Goal: Information Seeking & Learning: Learn about a topic

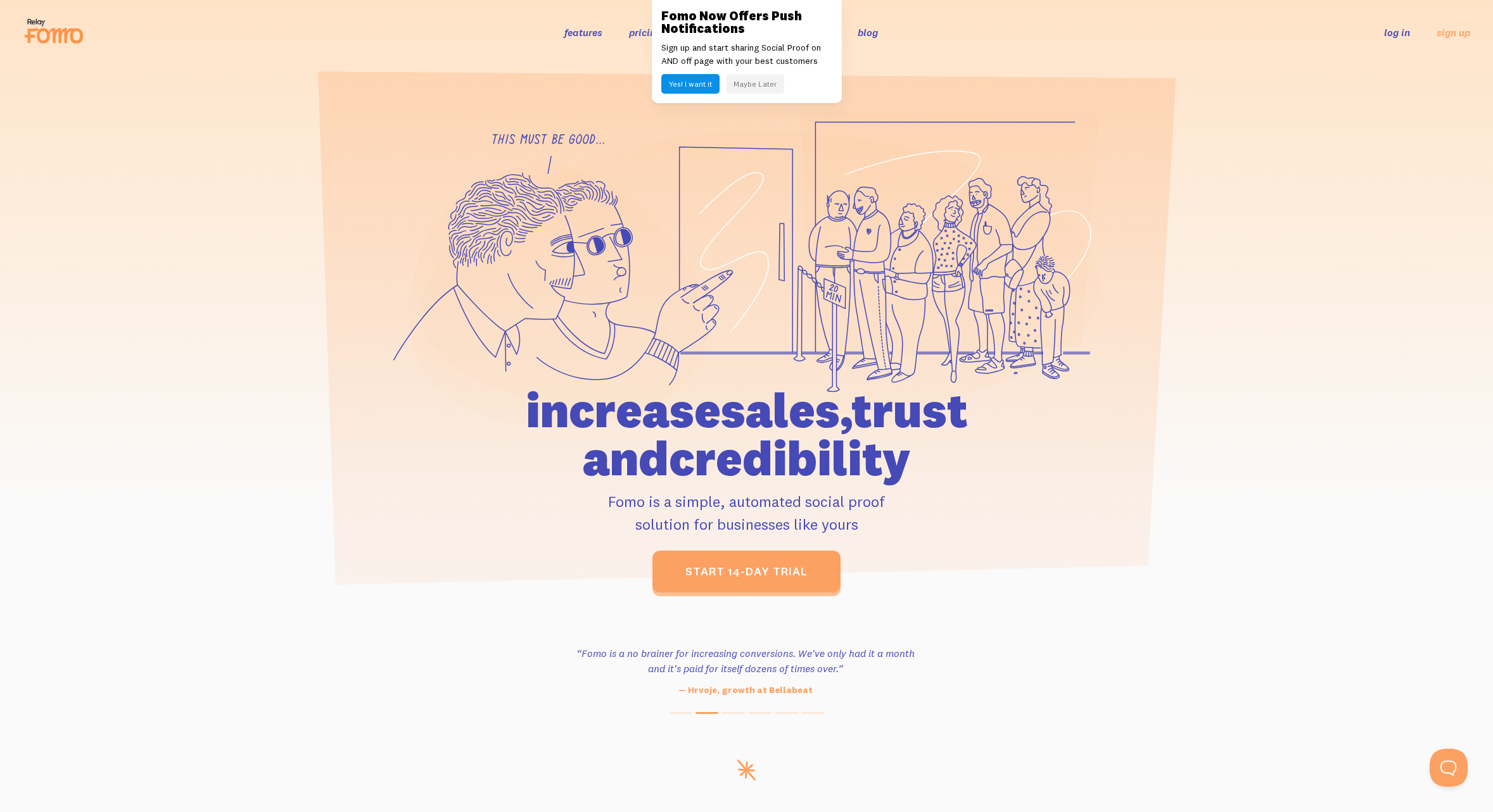
click at [744, 90] on button "Maybe Later" at bounding box center [755, 84] width 58 height 20
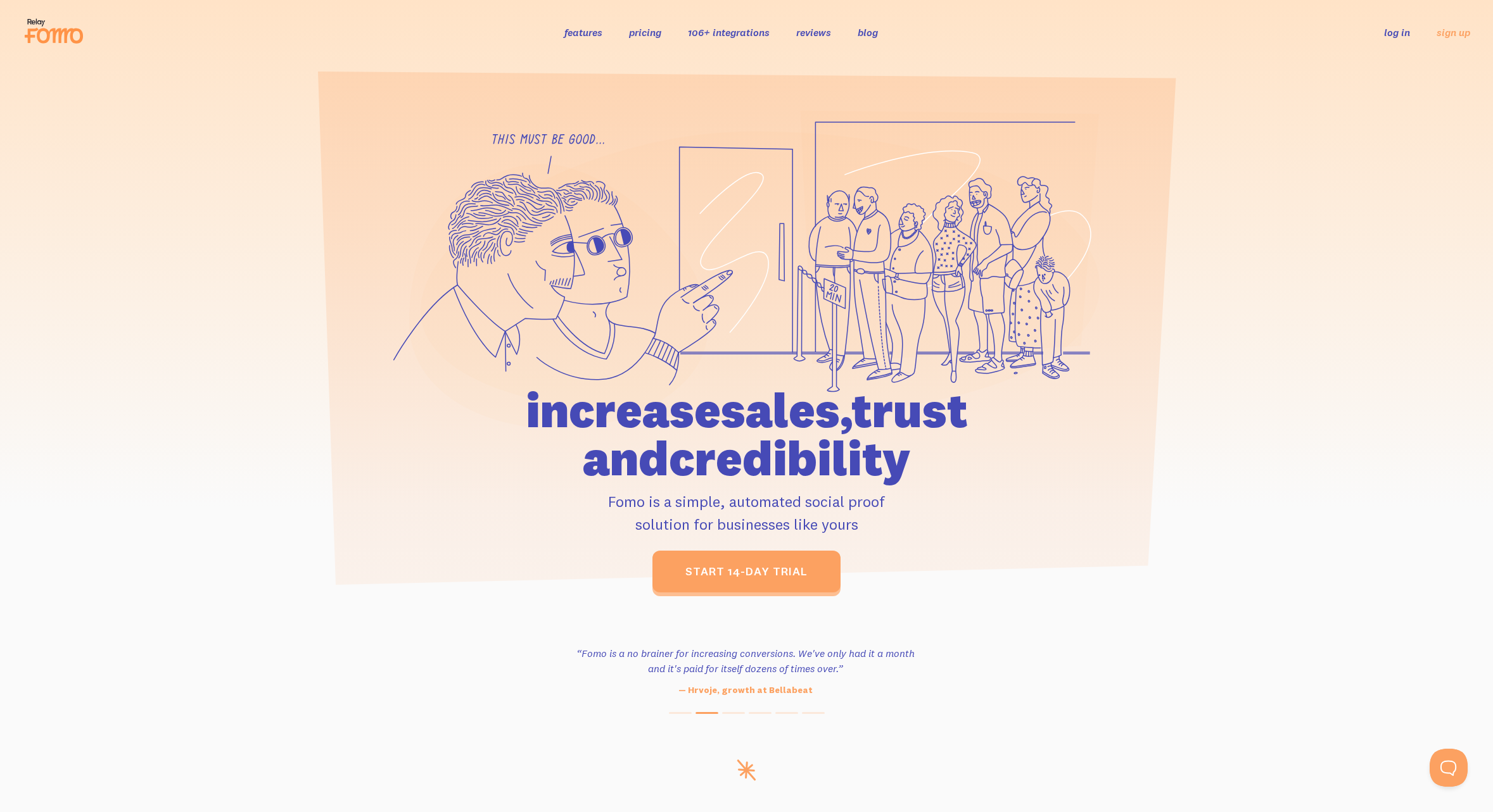
scroll to position [3, 0]
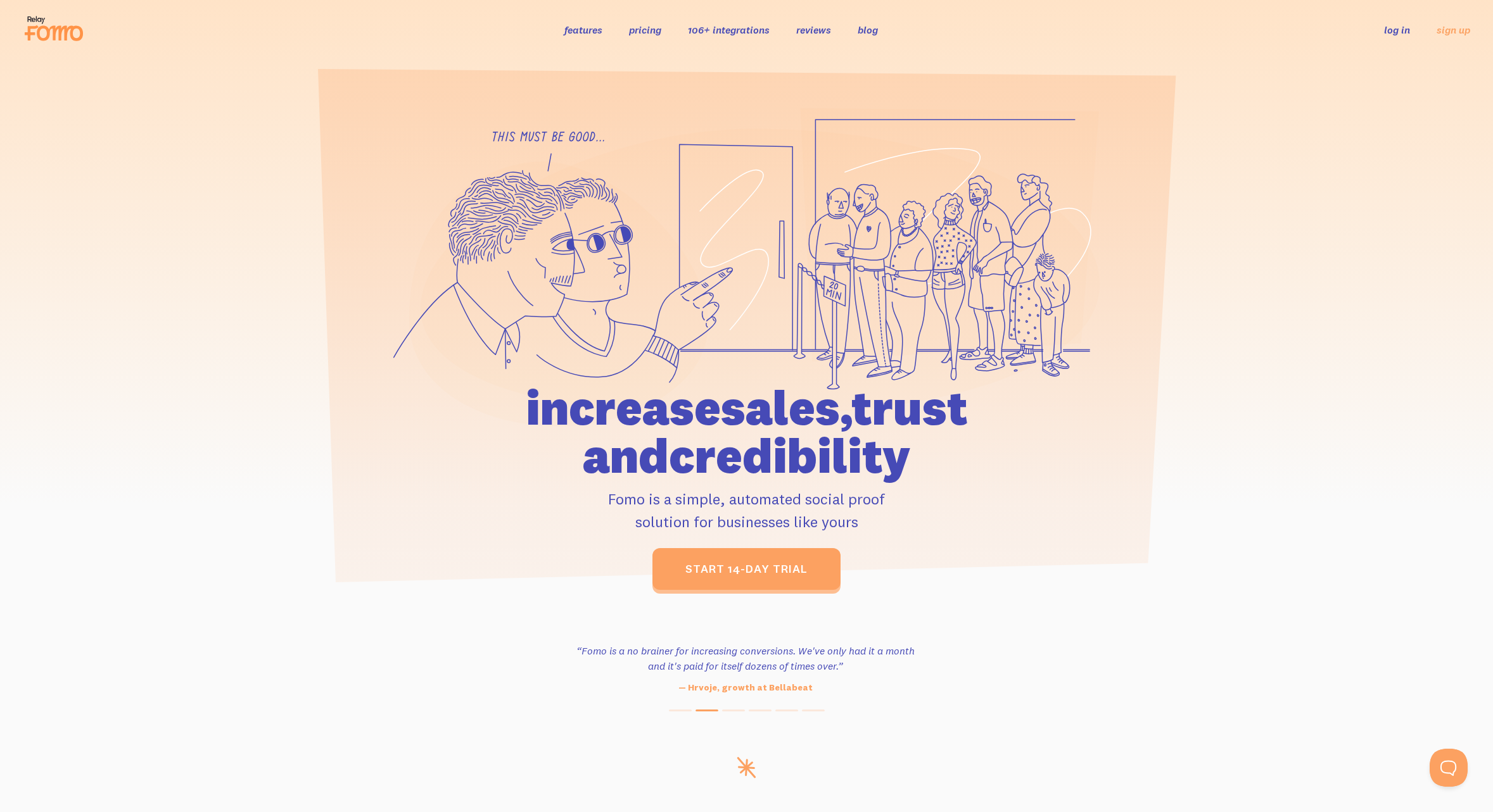
click at [585, 36] on link "features" at bounding box center [583, 29] width 38 height 13
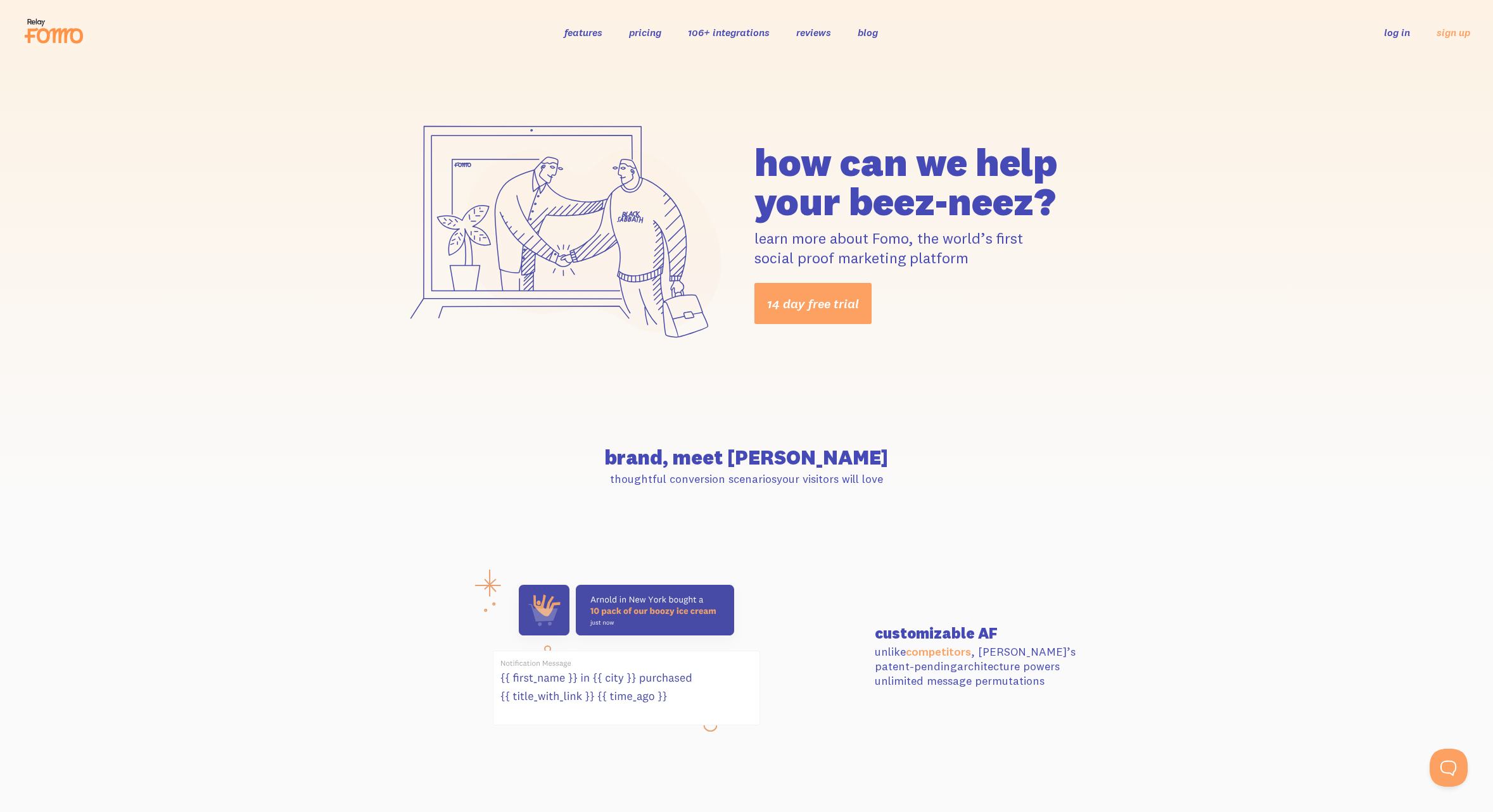
click at [639, 34] on link "pricing" at bounding box center [645, 32] width 32 height 13
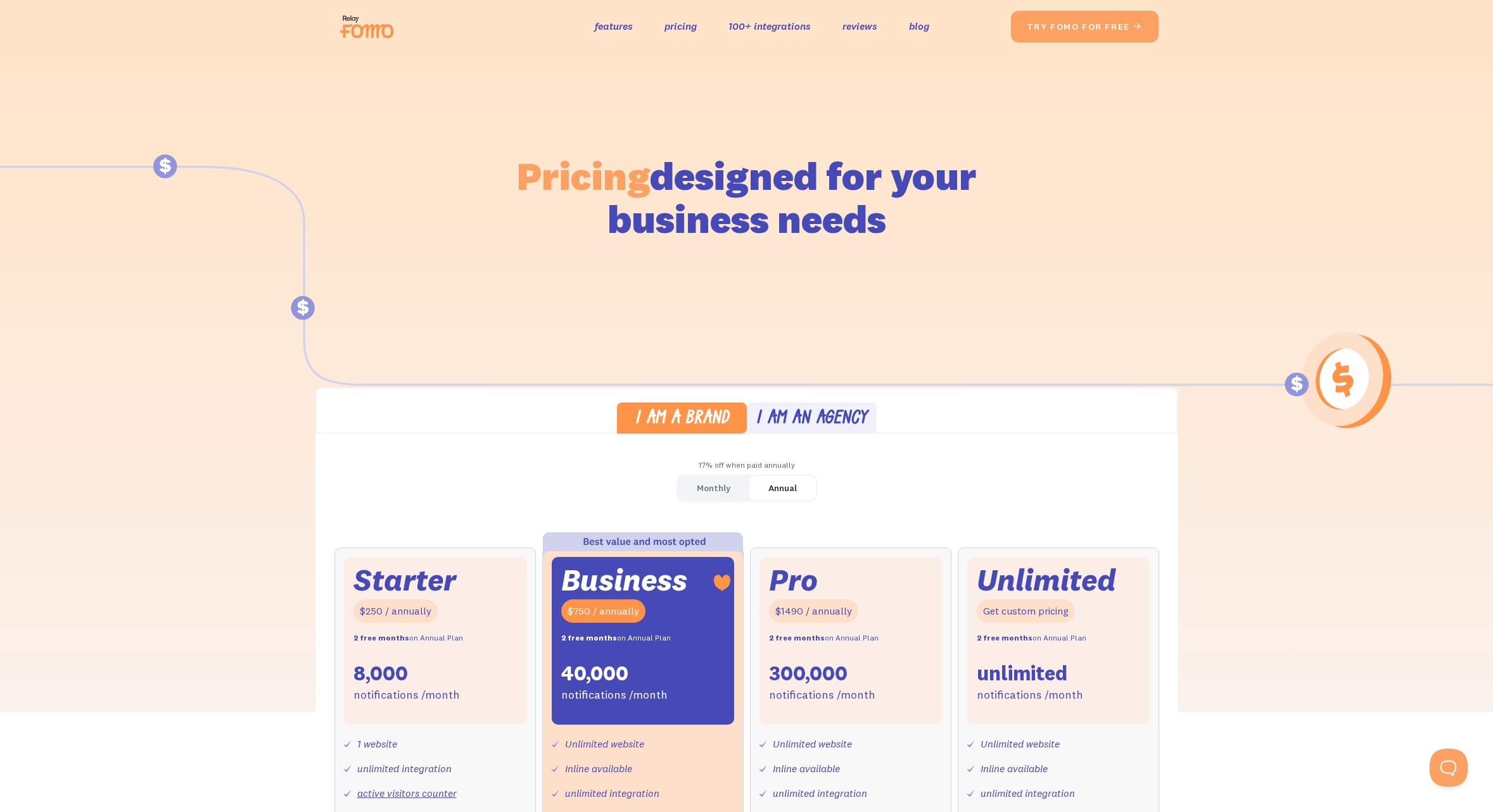
click at [712, 491] on div "Monthly" at bounding box center [714, 489] width 34 height 18
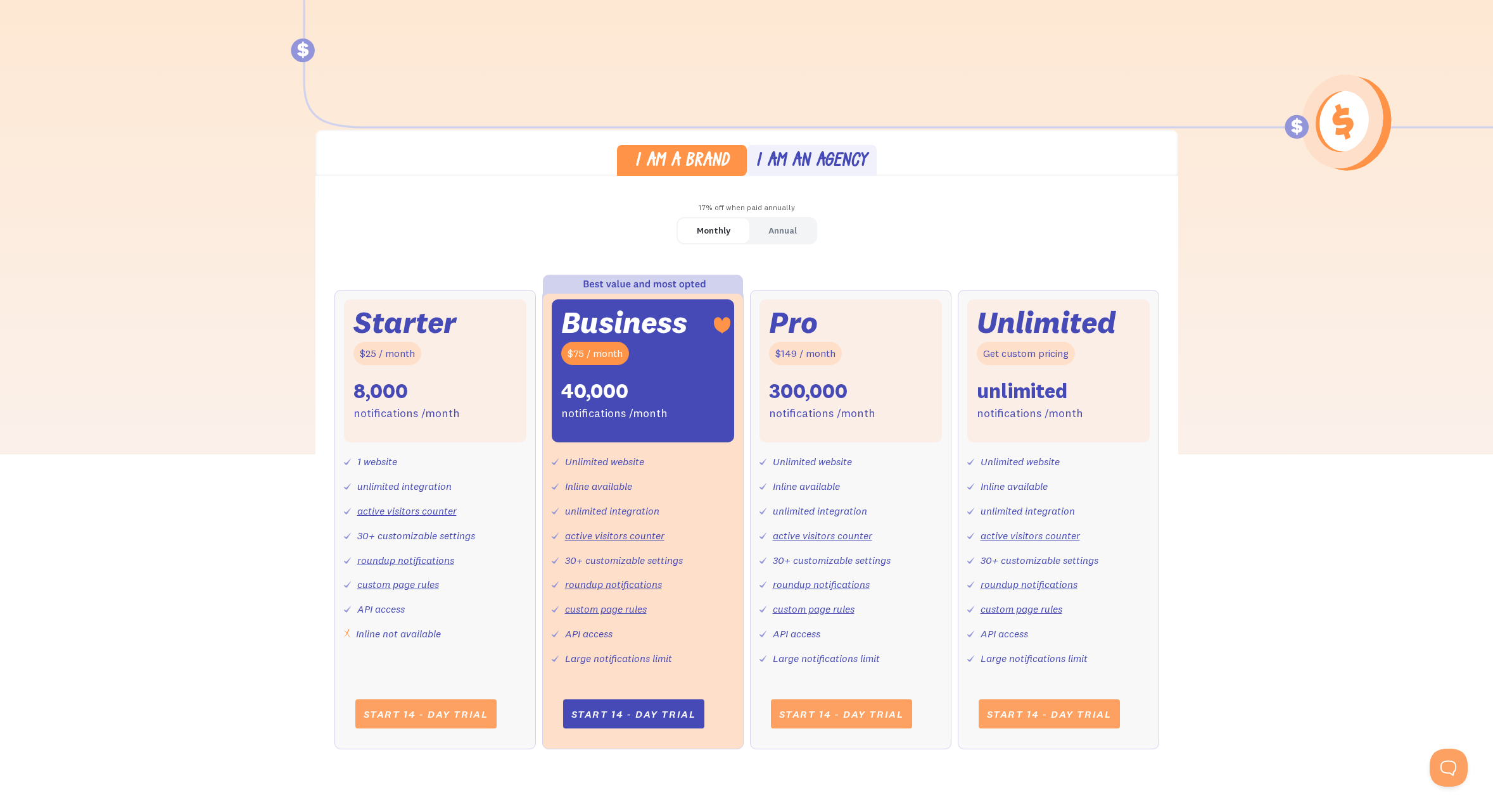
scroll to position [265, 0]
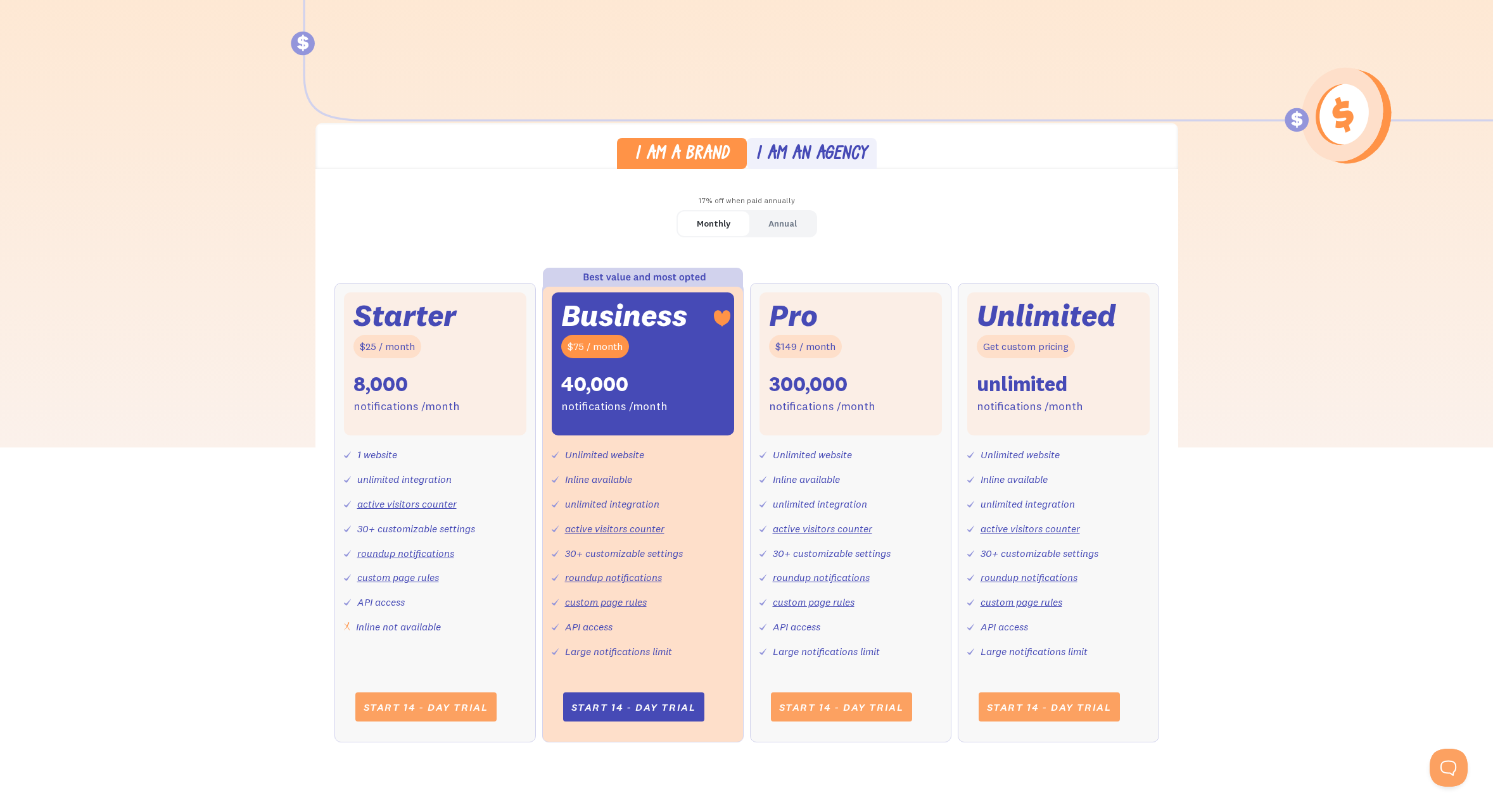
click at [427, 347] on div "Starter $25 / month 8,000 notifications /month" at bounding box center [435, 364] width 182 height 144
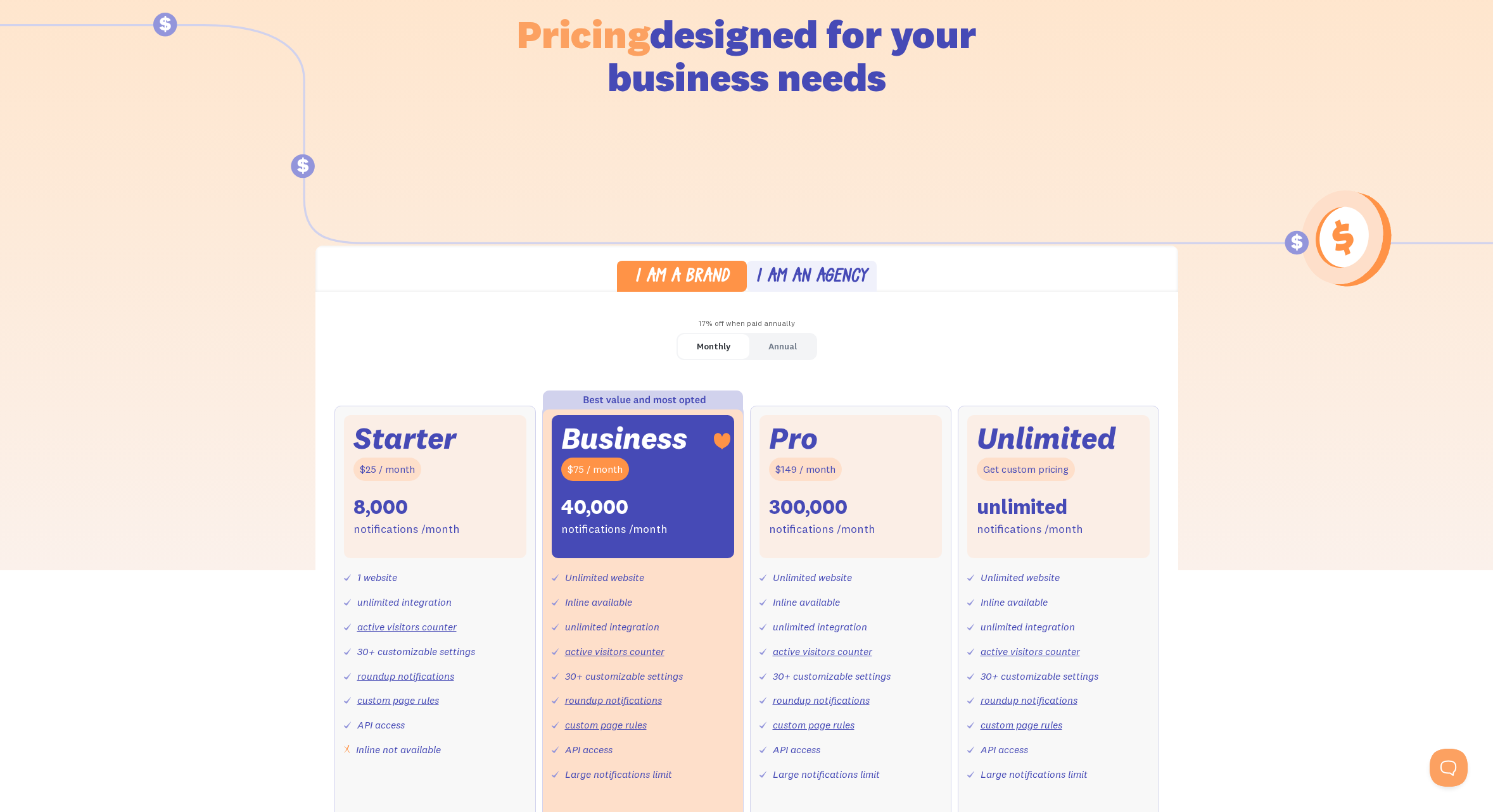
scroll to position [0, 0]
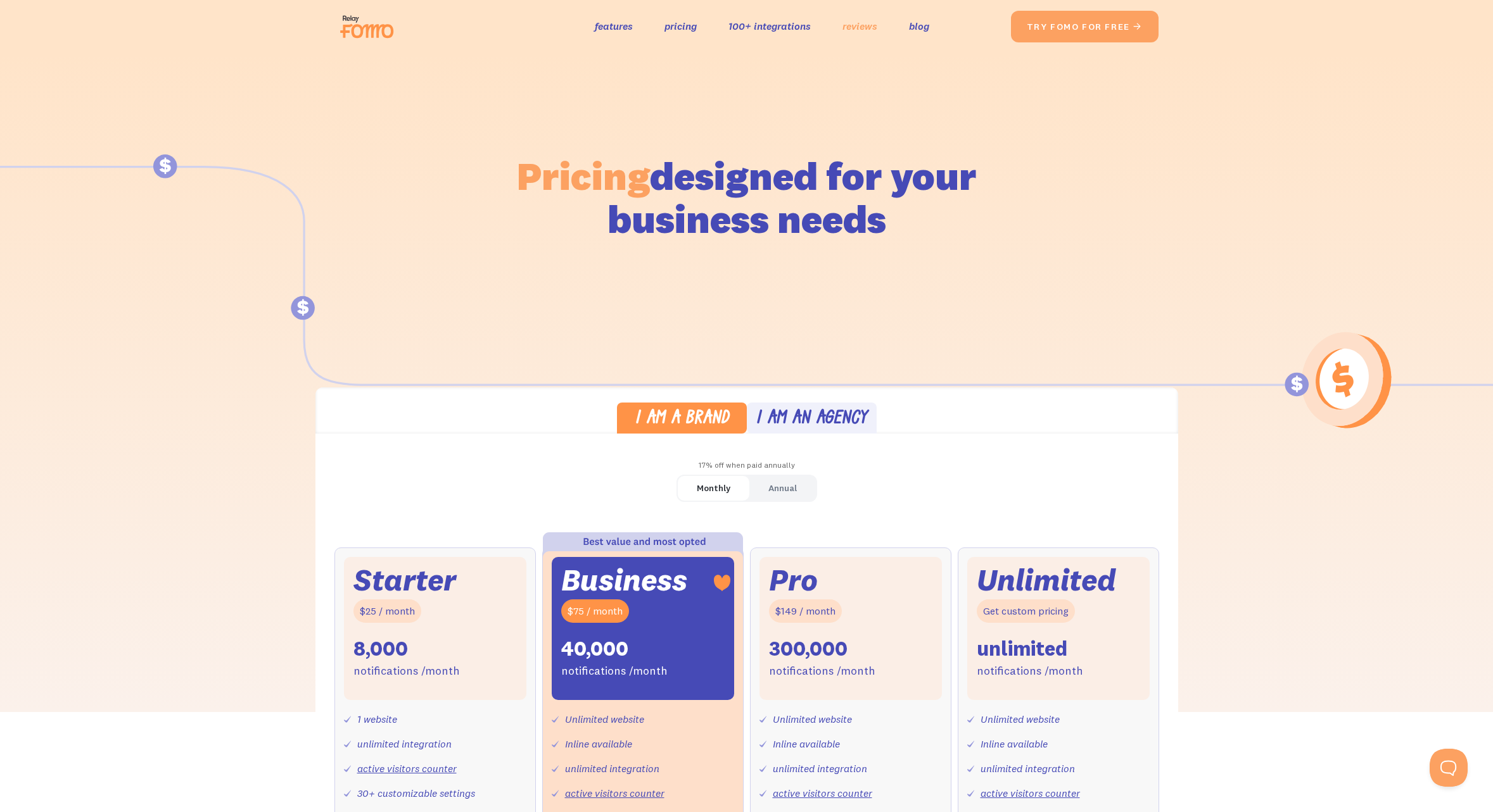
click at [859, 25] on link "reviews" at bounding box center [860, 26] width 35 height 18
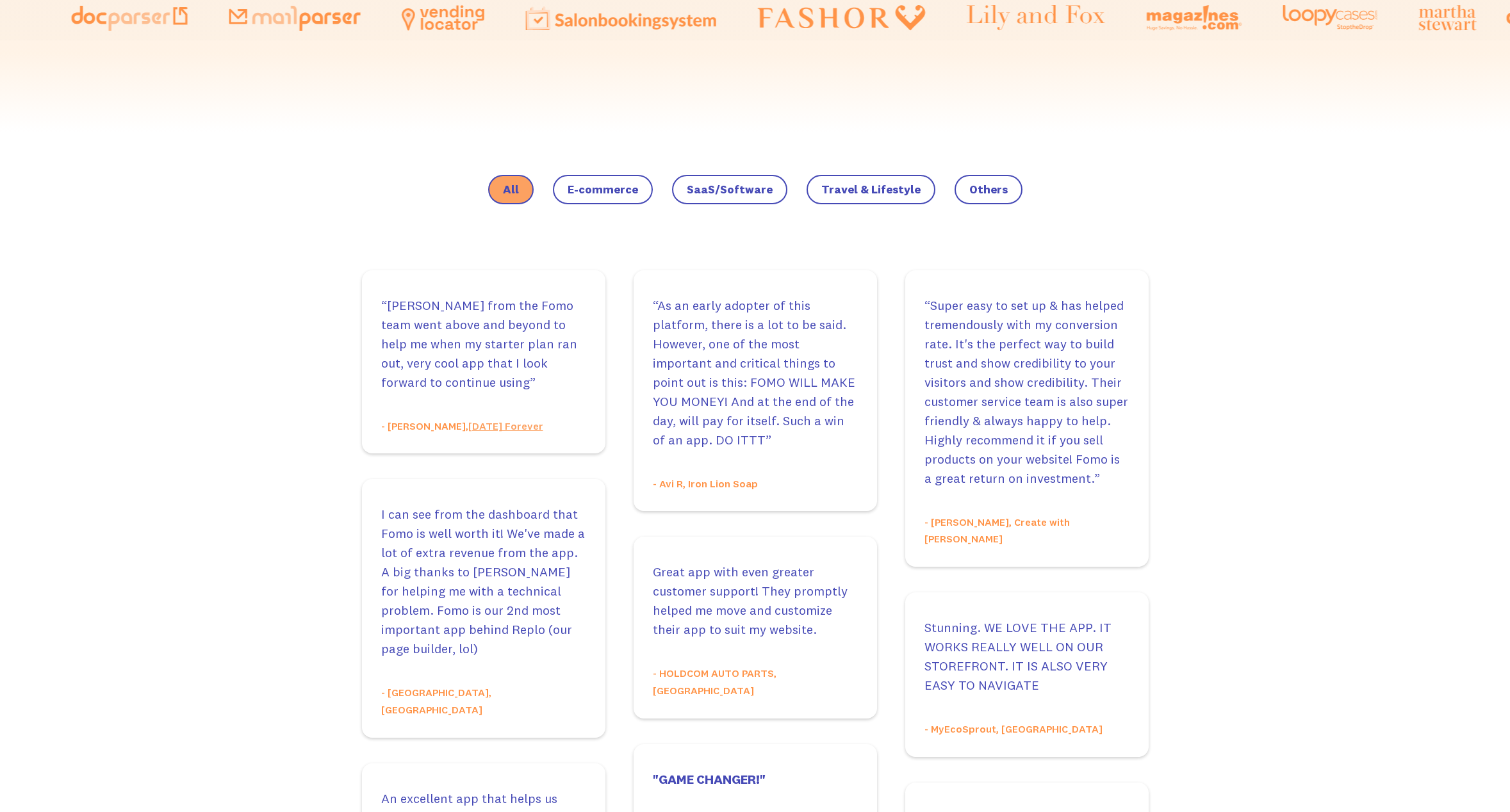
scroll to position [771, 0]
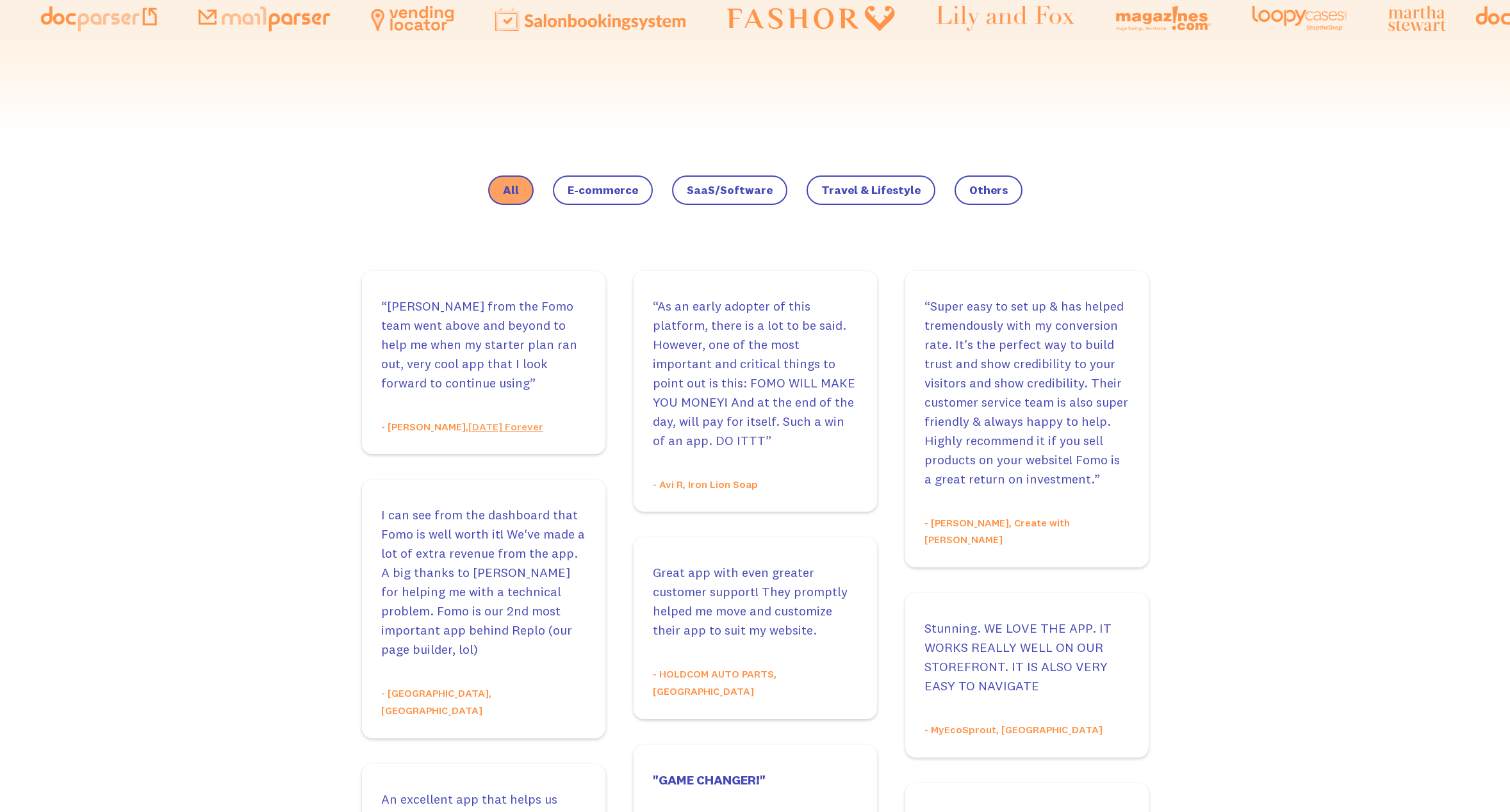
click at [628, 195] on span "E-commerce" at bounding box center [602, 190] width 70 height 13
click at [0, 0] on input "E-commerce" at bounding box center [0, 0] width 0 height 0
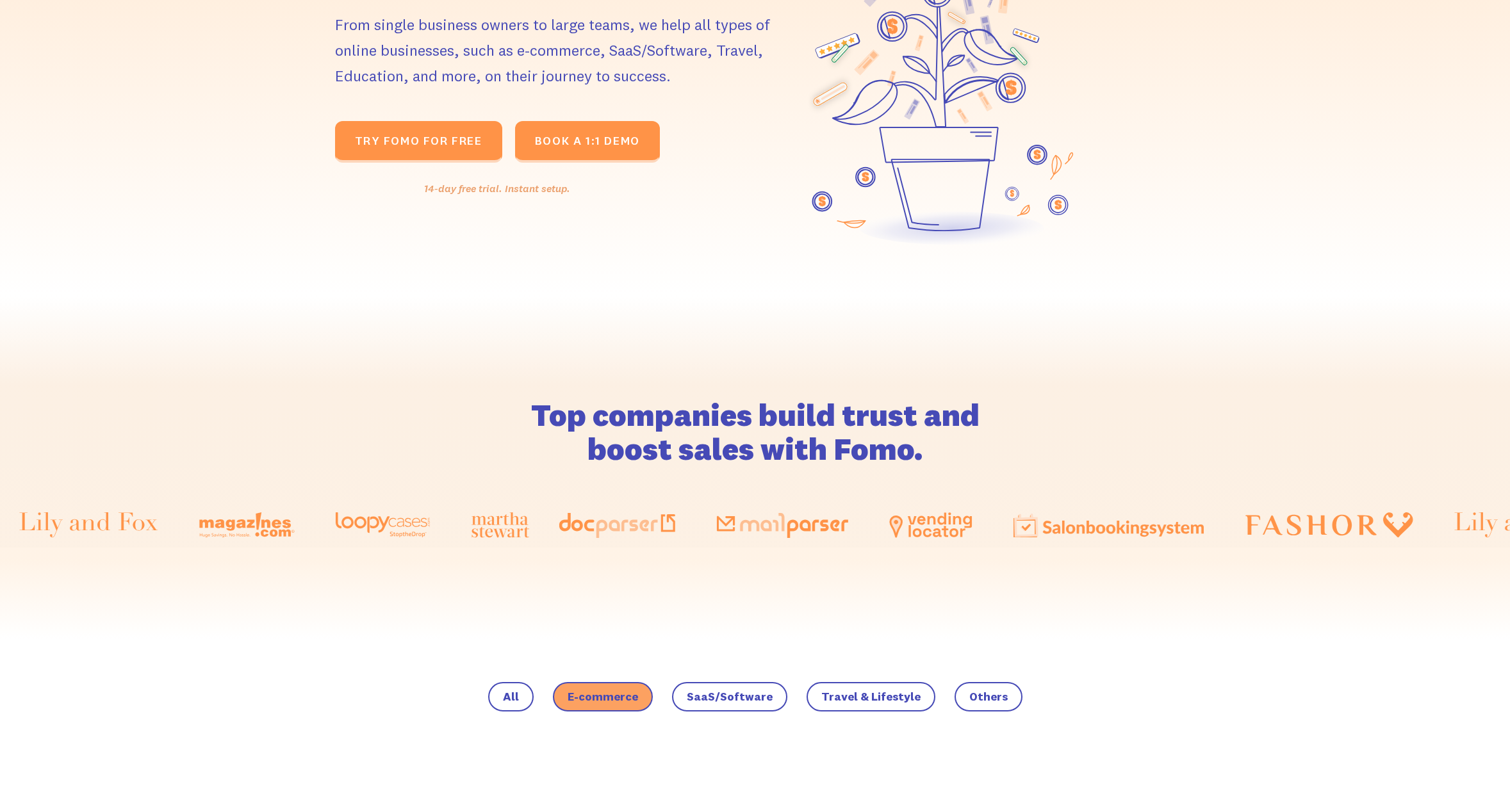
scroll to position [0, 0]
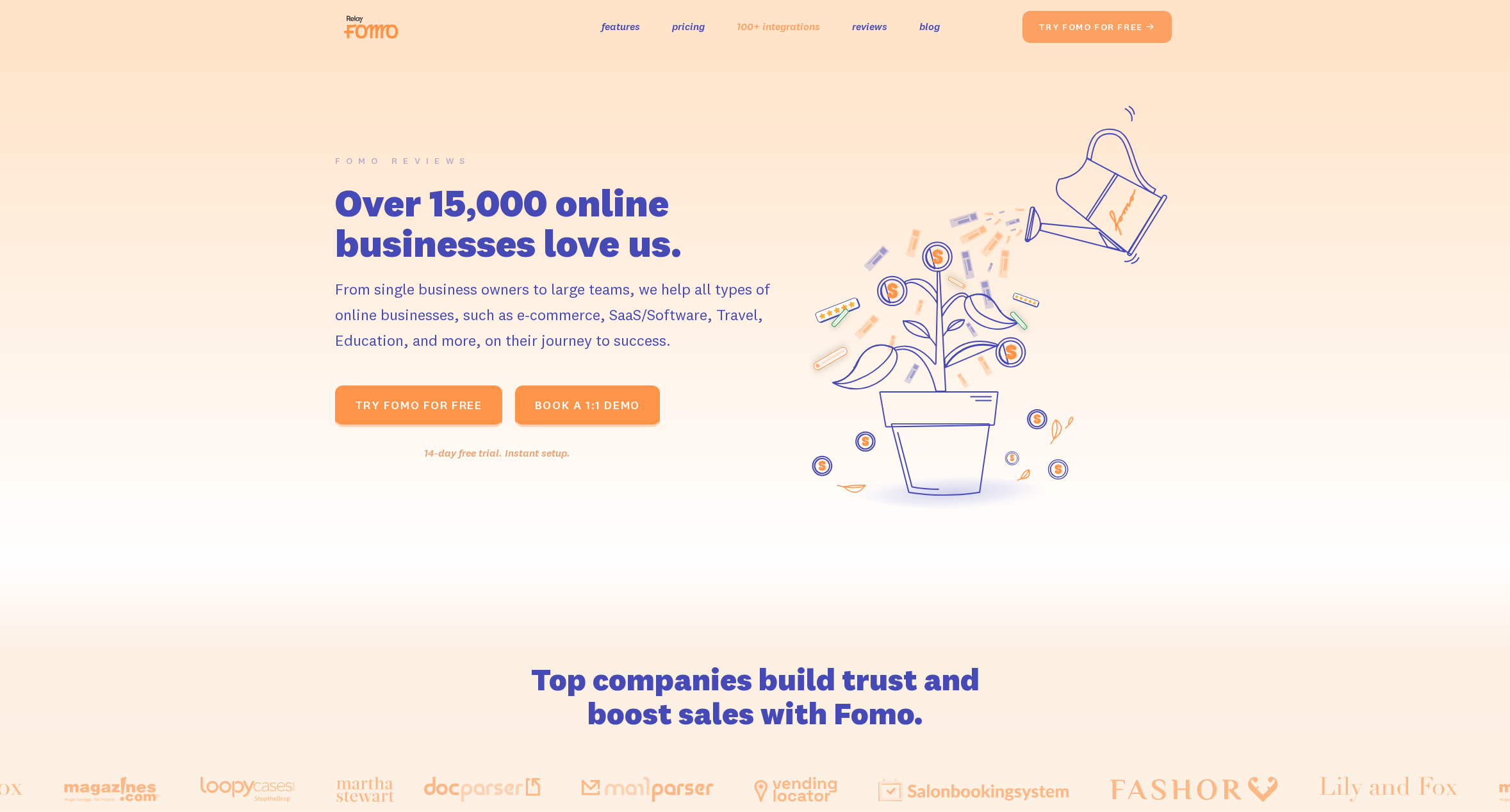
click at [749, 30] on link "100+ integrations" at bounding box center [778, 26] width 84 height 18
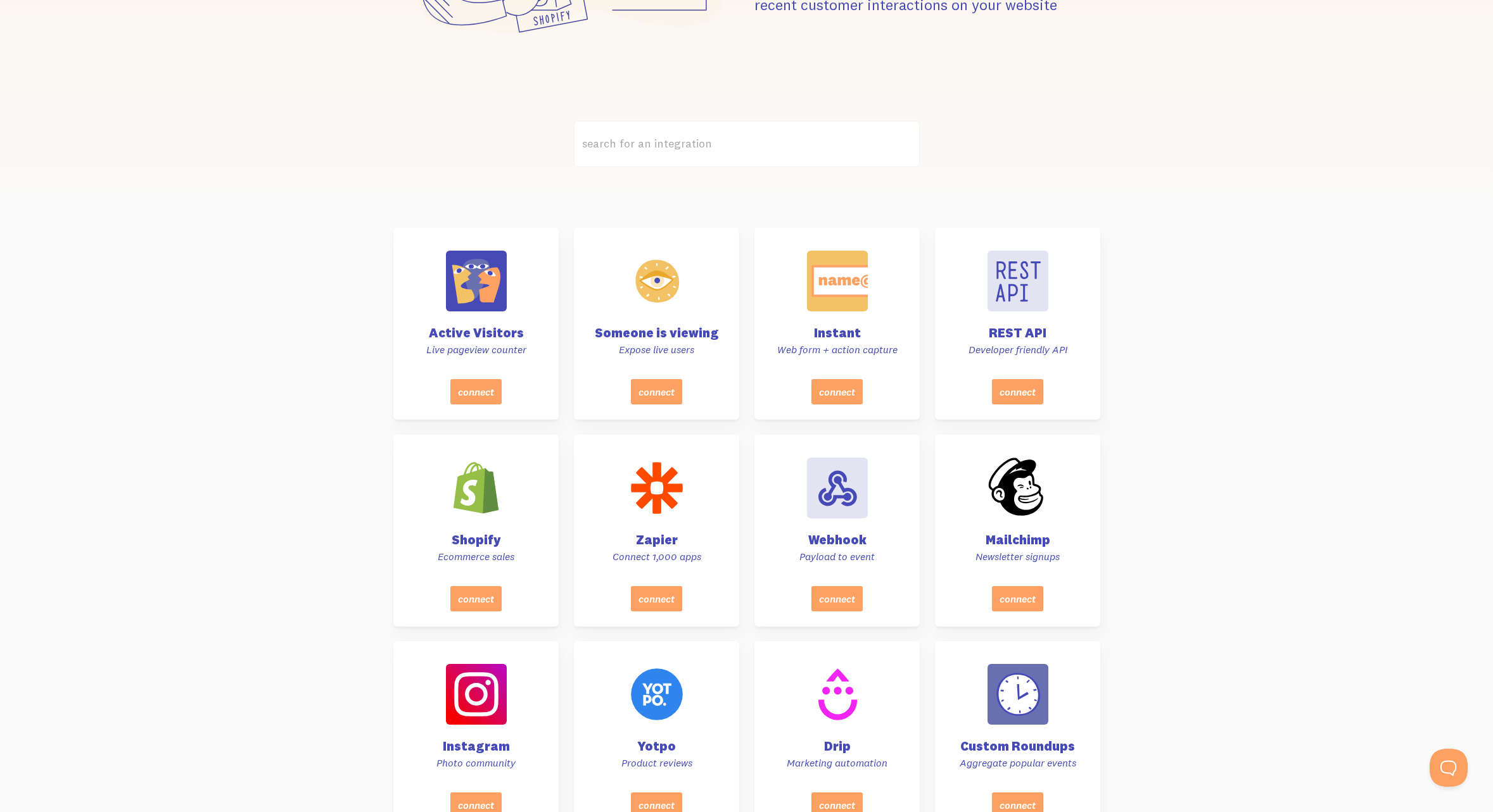
scroll to position [314, 0]
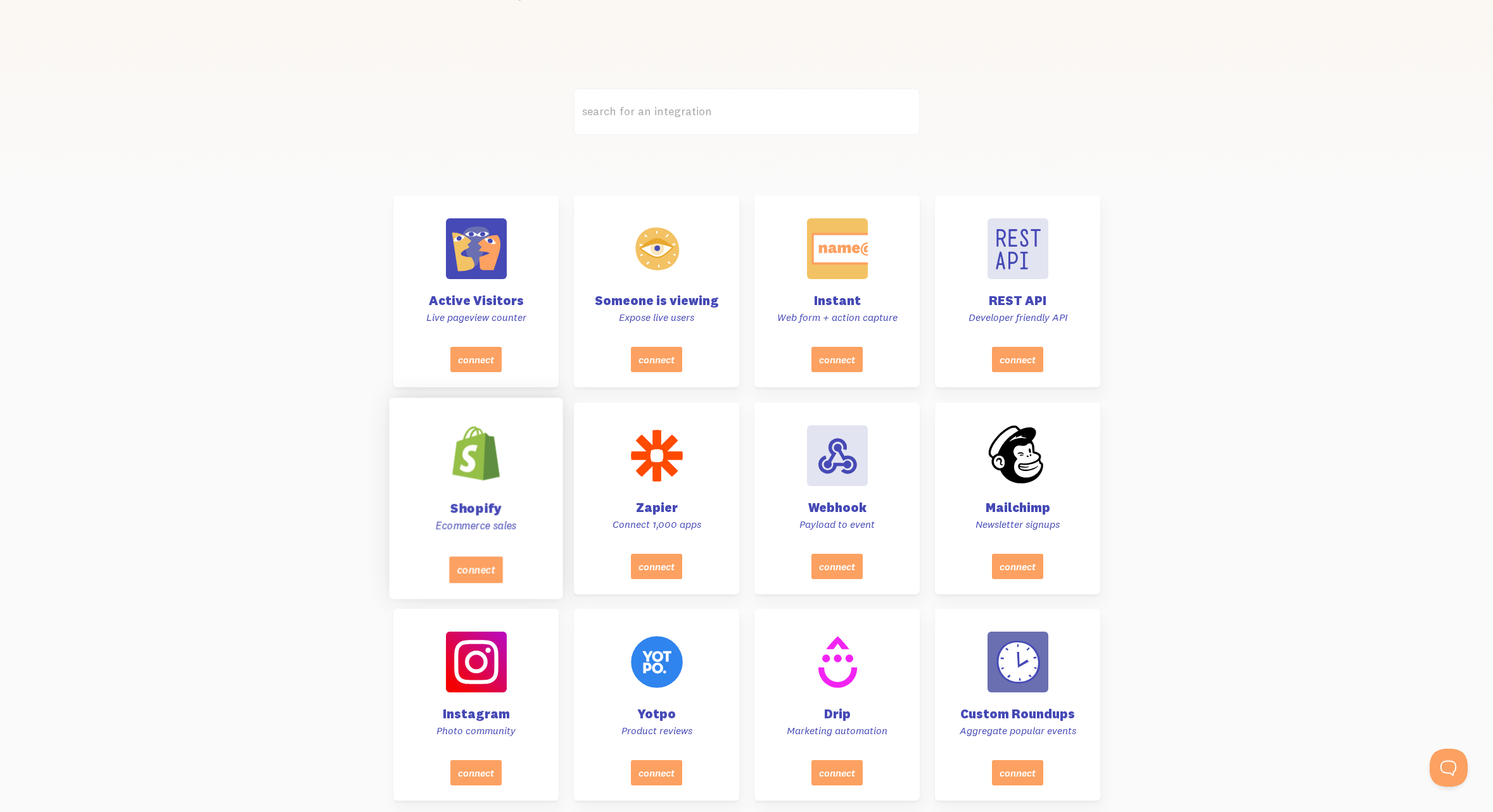
click at [471, 507] on h4 "Shopify" at bounding box center [475, 507] width 142 height 13
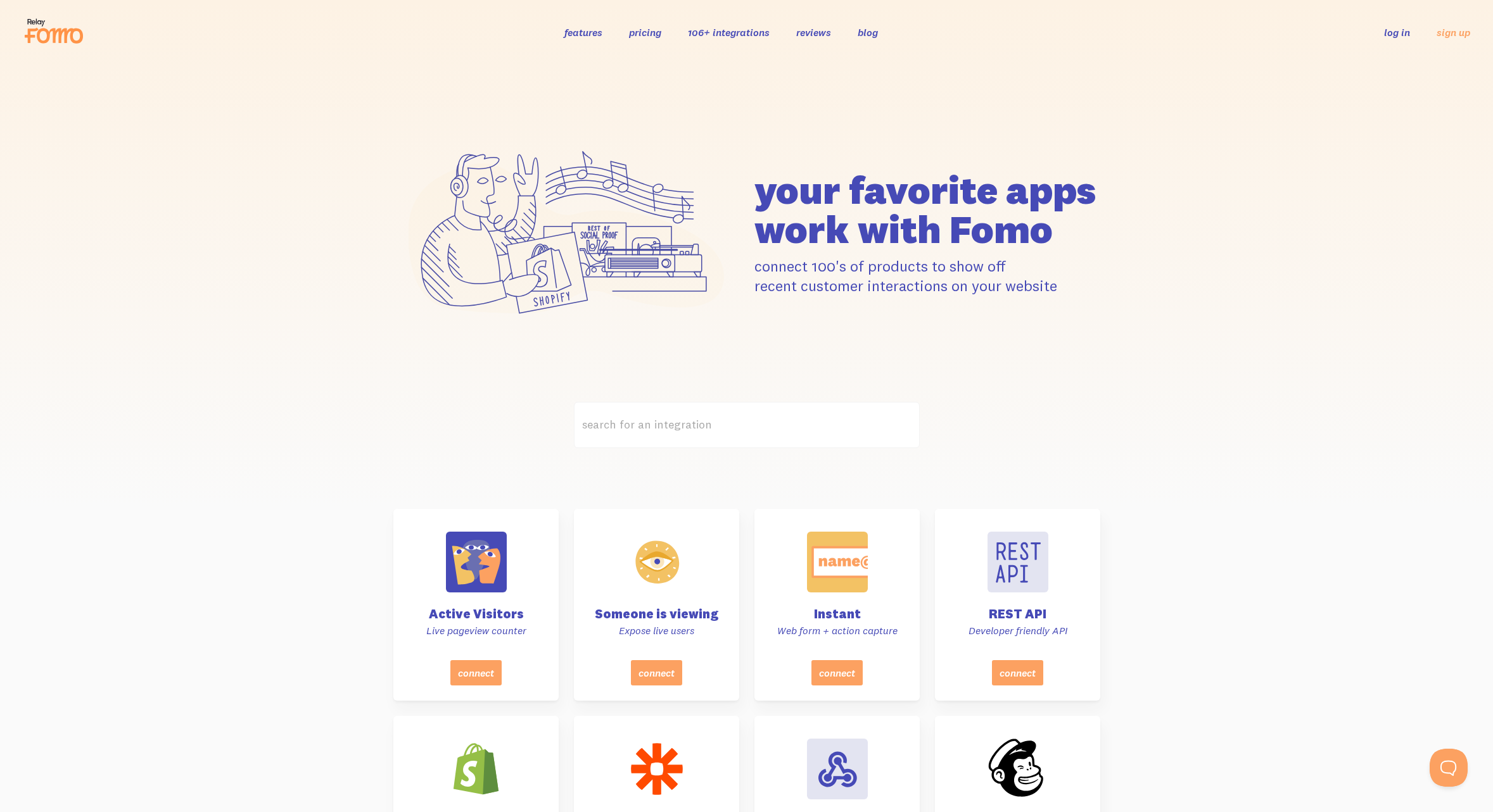
click at [150, 43] on p "6 new users subscribed to Fomo in the last day." at bounding box center [139, 40] width 124 height 21
